Goal: Find specific fact: Find contact information

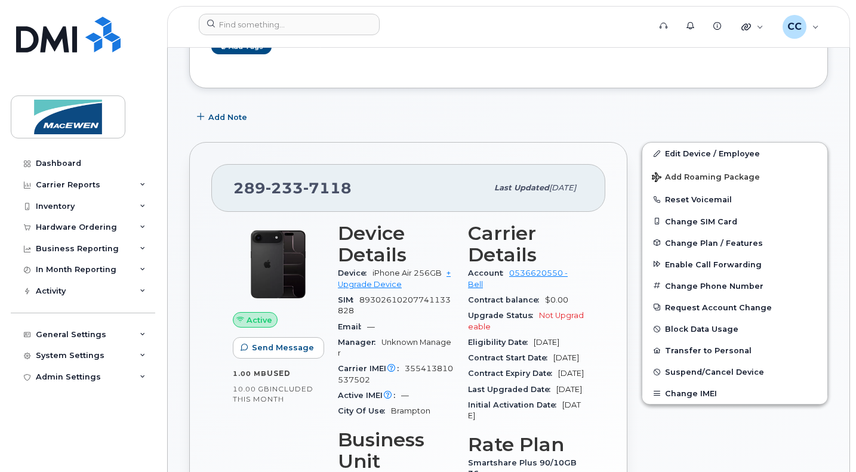
scroll to position [191, 0]
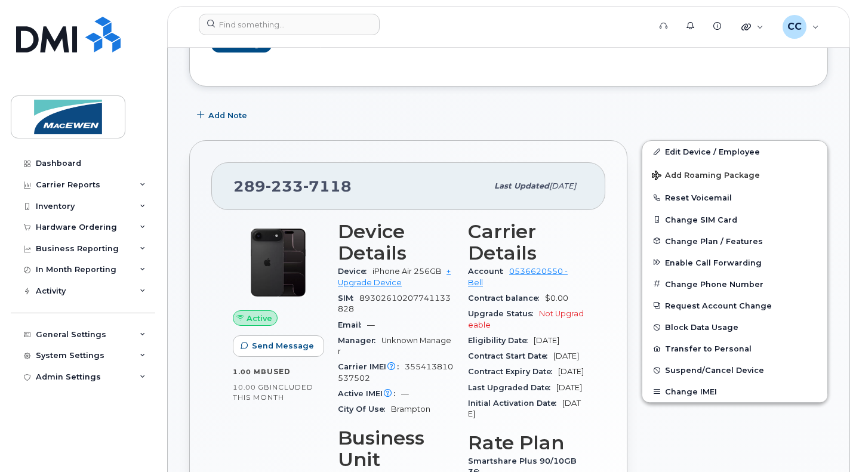
click at [53, 199] on div "Inventory" at bounding box center [83, 206] width 144 height 21
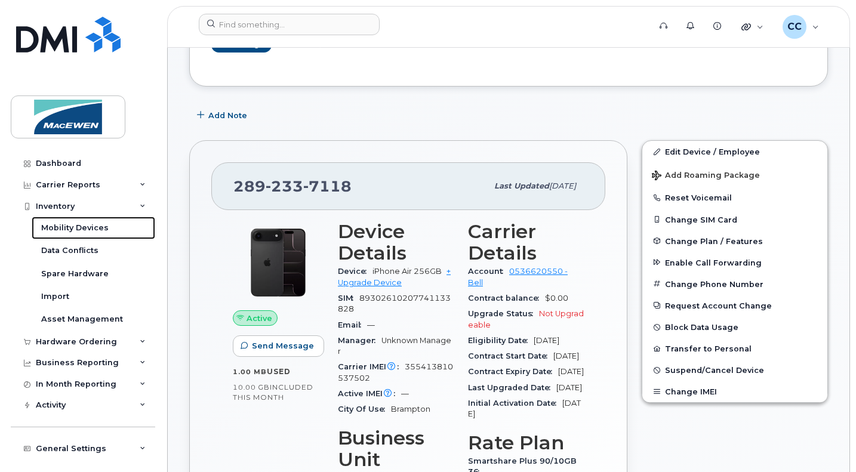
click at [53, 231] on div "Mobility Devices" at bounding box center [74, 228] width 67 height 11
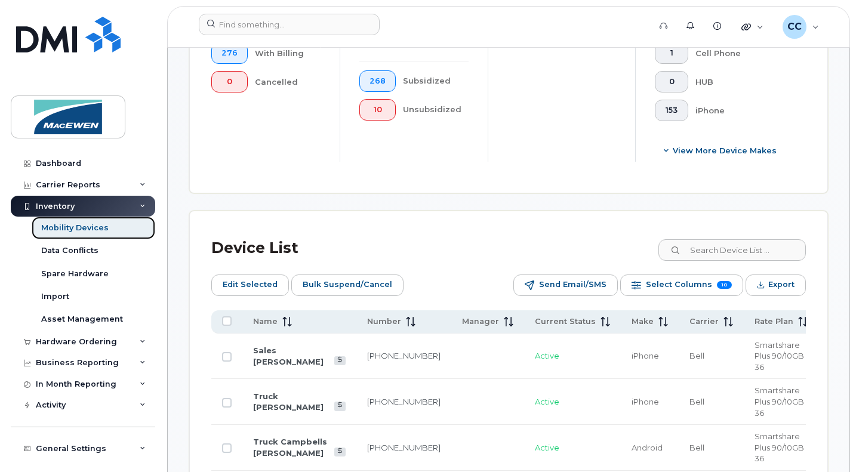
scroll to position [498, 0]
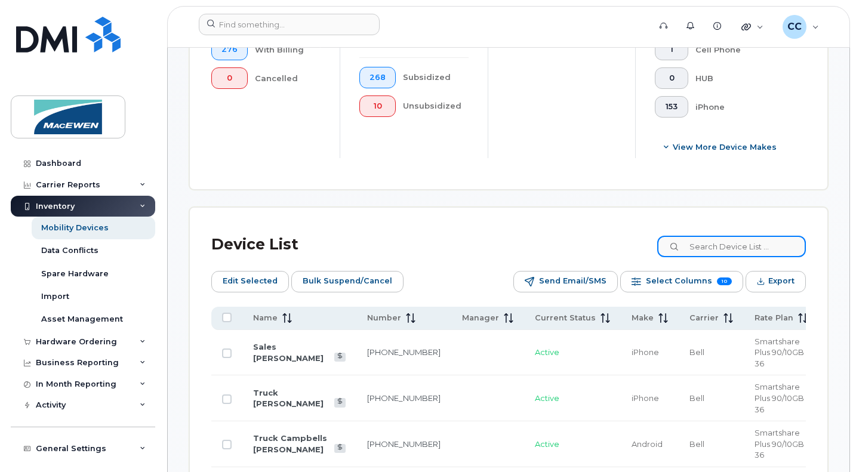
click at [728, 236] on input at bounding box center [731, 246] width 149 height 21
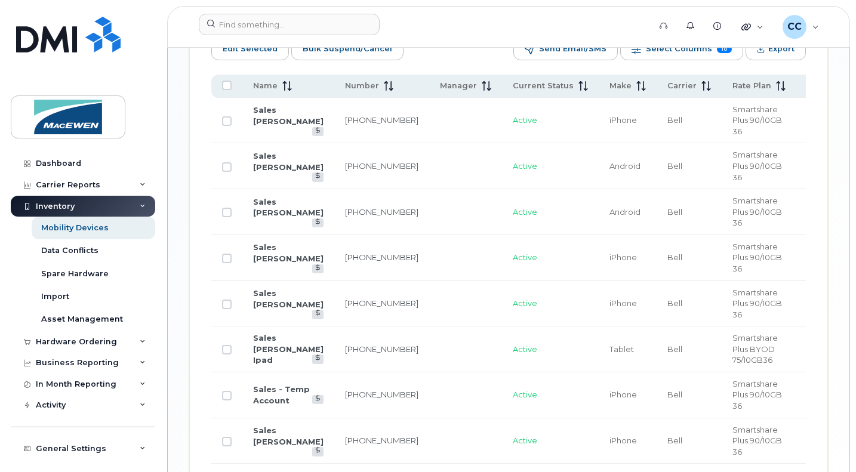
scroll to position [731, 0]
type input "sales"
drag, startPoint x: 342, startPoint y: 378, endPoint x: 322, endPoint y: 365, distance: 24.2
click at [334, 372] on td "647-326-5907" at bounding box center [381, 395] width 95 height 46
copy link "647-326-5907"
